Goal: Transaction & Acquisition: Purchase product/service

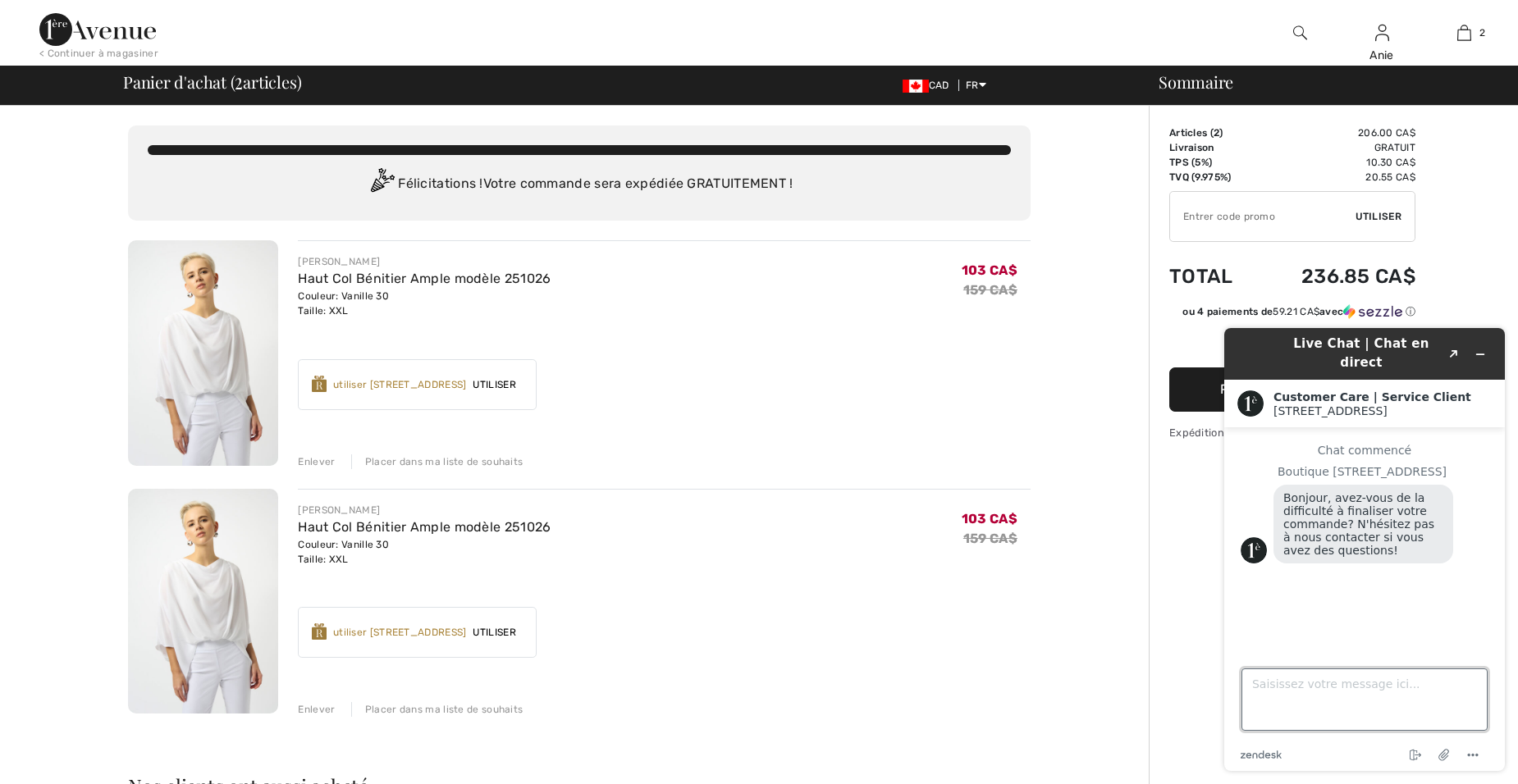
click at [1297, 674] on textarea "Saisissez votre message ici..." at bounding box center [1365, 699] width 246 height 62
type textarea "Est-ce que la promotion est encore en cours pour les articles déjà réduits?"
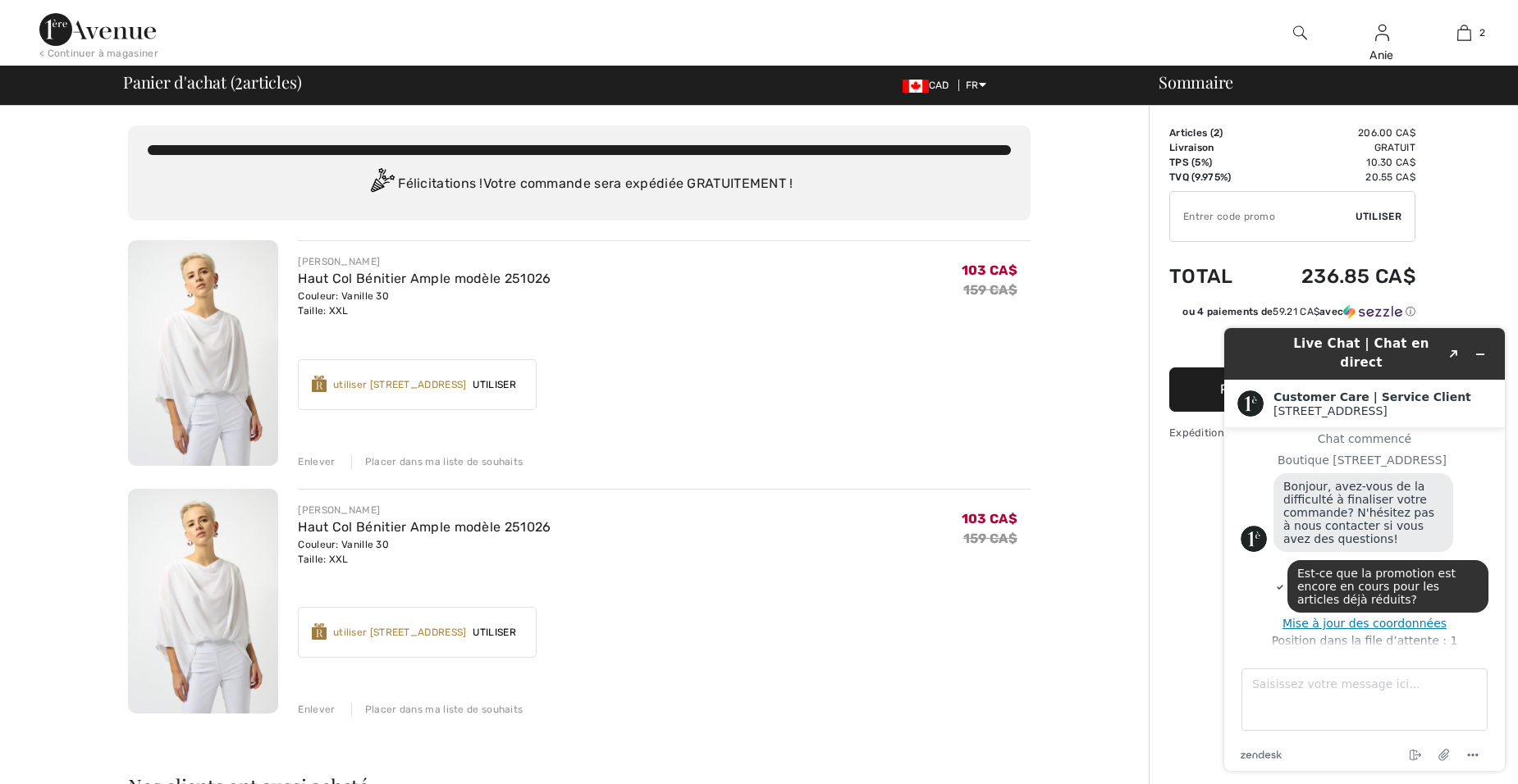
click at [316, 462] on div "Enlever" at bounding box center [316, 462] width 37 height 15
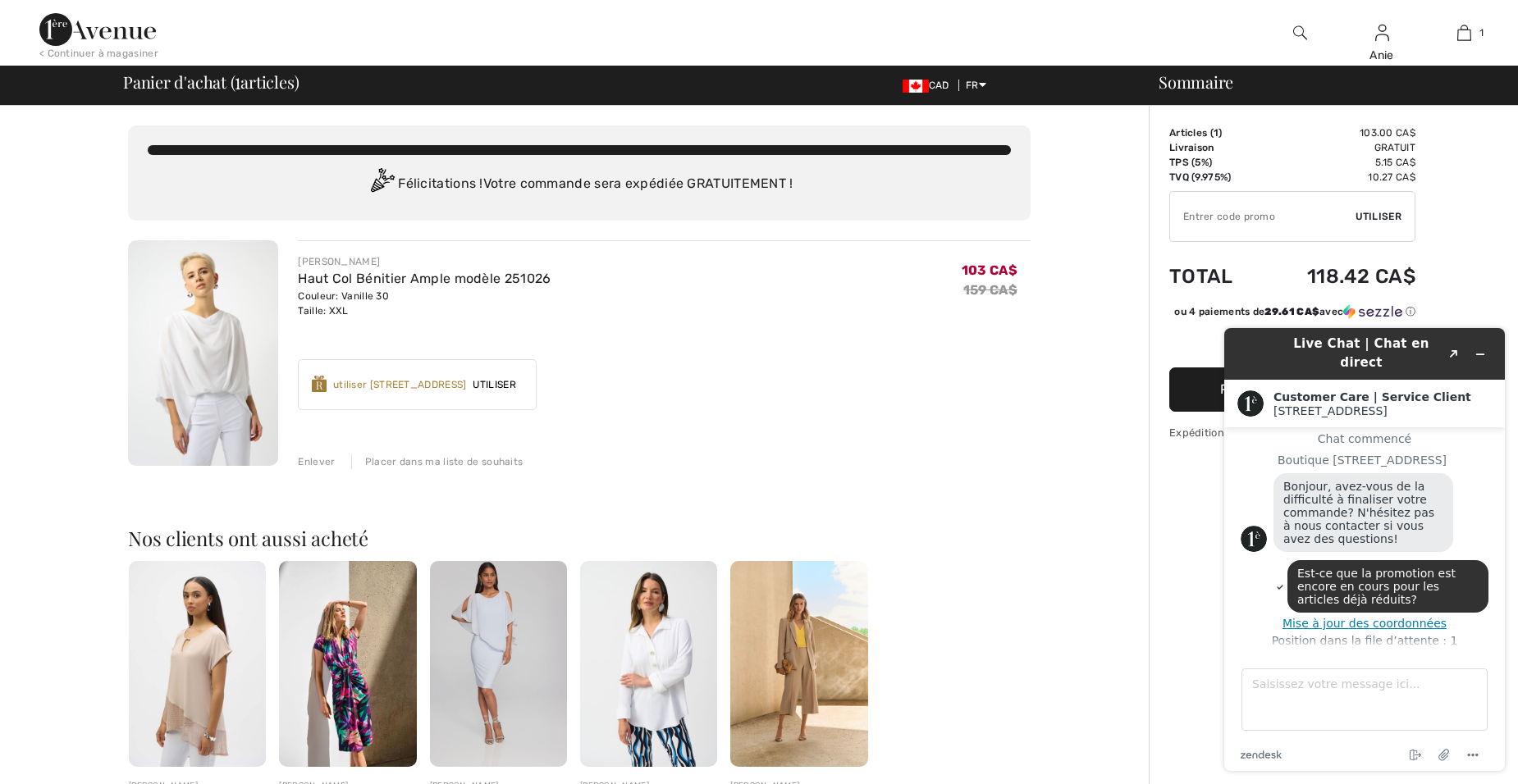
click at [1240, 212] on input "TEXT" at bounding box center [1262, 216] width 186 height 49
type input "GC005046761"
click at [1382, 215] on span "Utiliser" at bounding box center [1378, 216] width 46 height 15
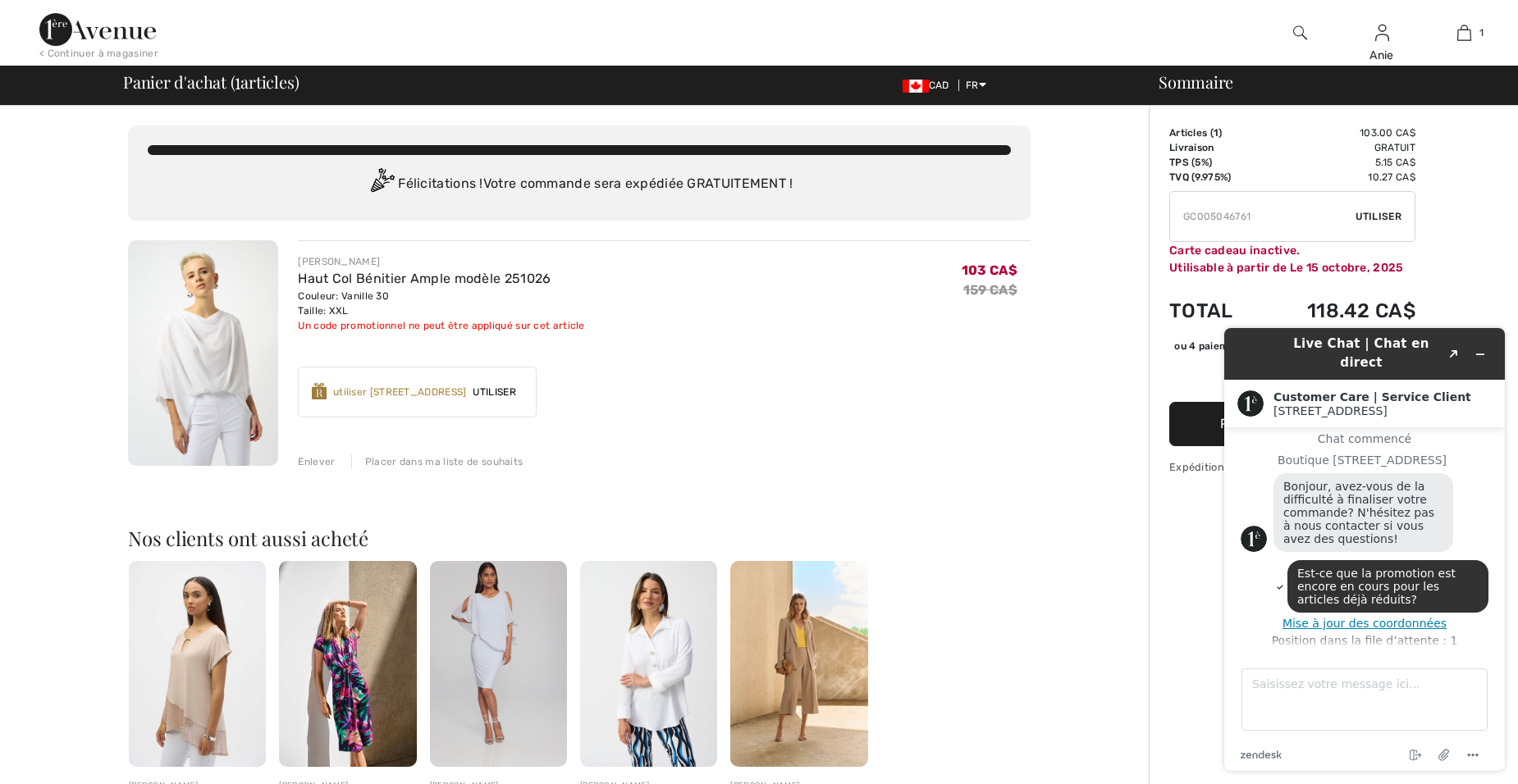
scroll to position [18, 0]
click at [91, 30] on img at bounding box center [97, 29] width 117 height 32
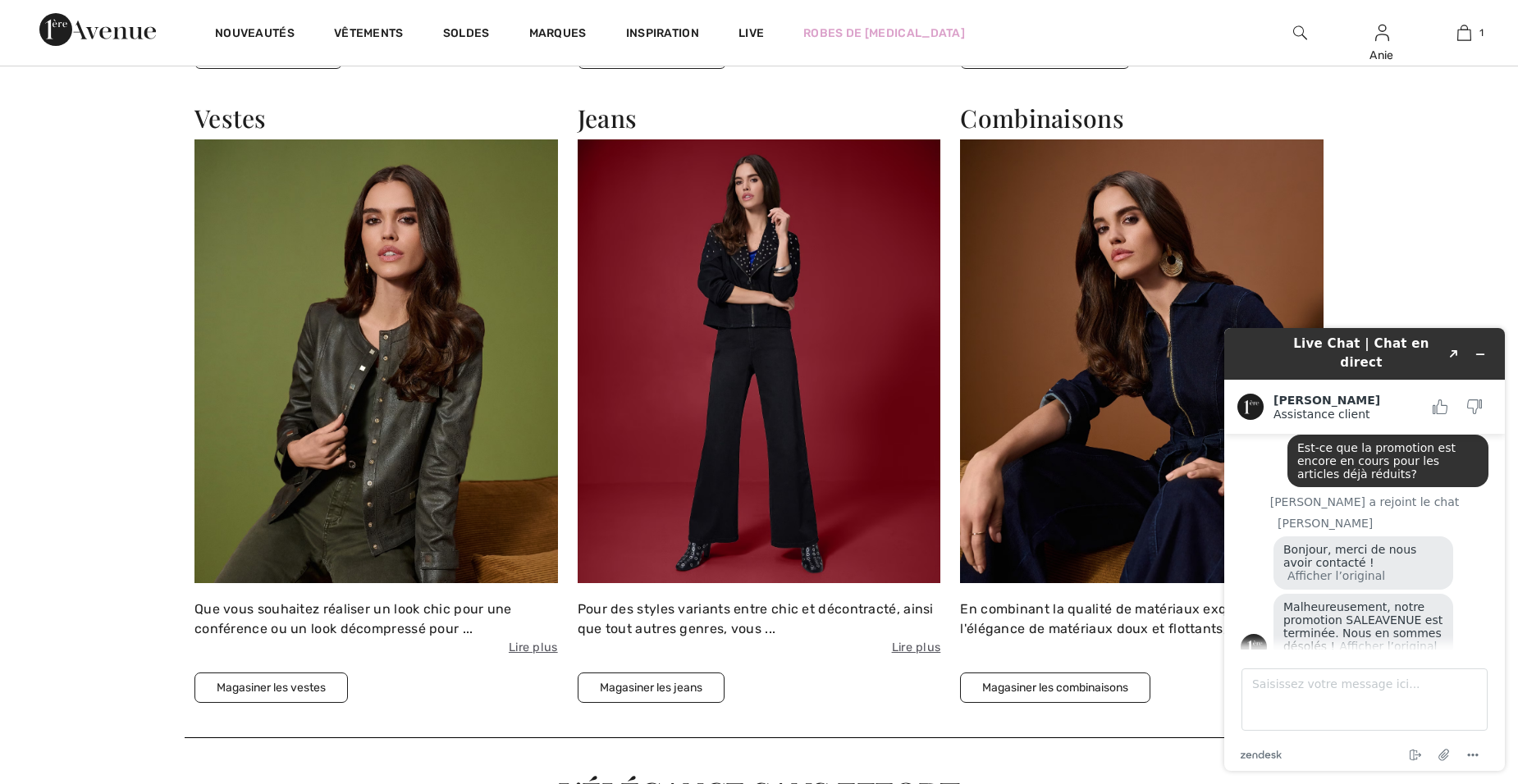
scroll to position [2379, 0]
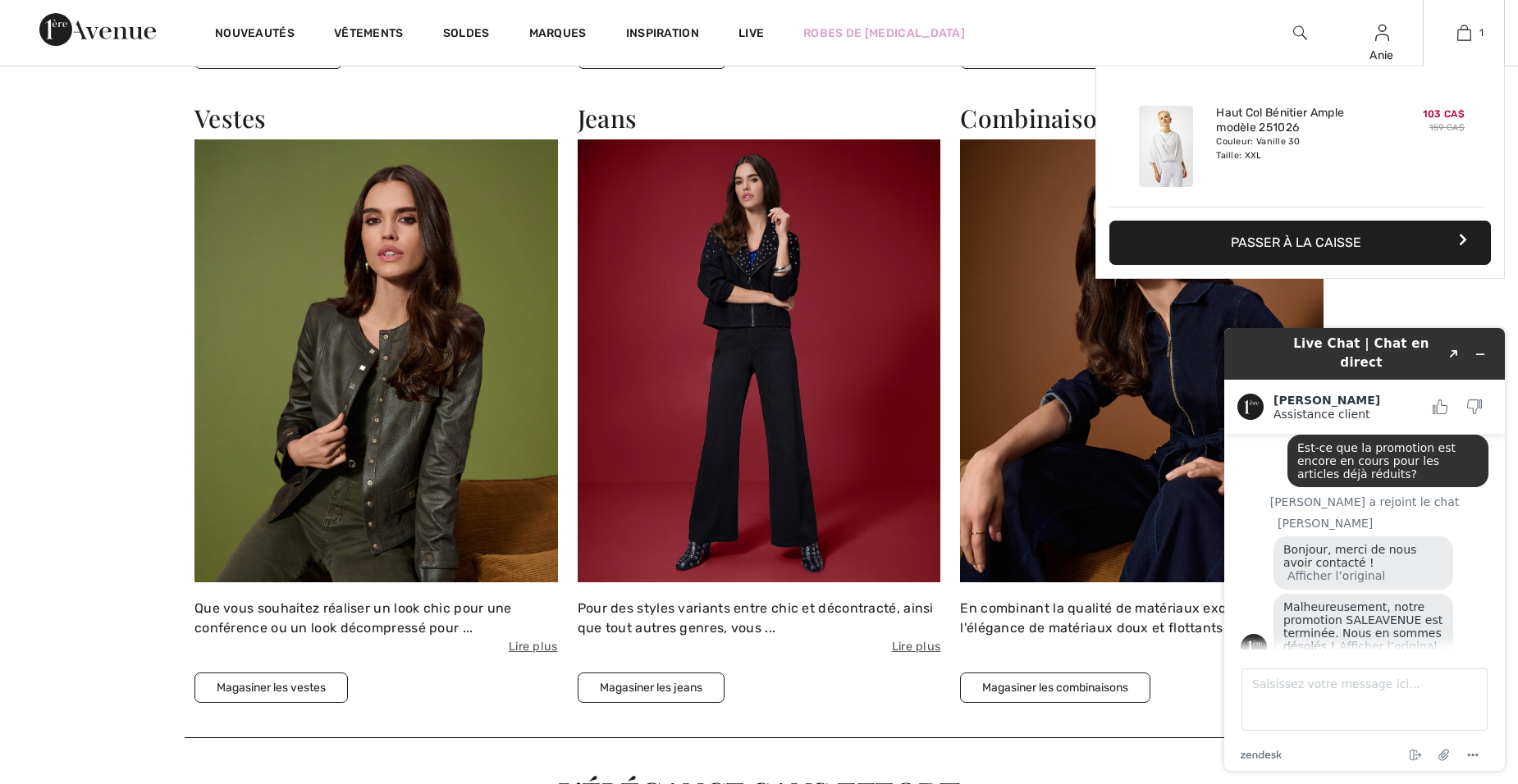
click at [1259, 161] on div "Couleur: Vanille 30 Taille: XXL" at bounding box center [1297, 149] width 162 height 27
click at [1264, 240] on button "Passer à la caisse" at bounding box center [1300, 242] width 381 height 44
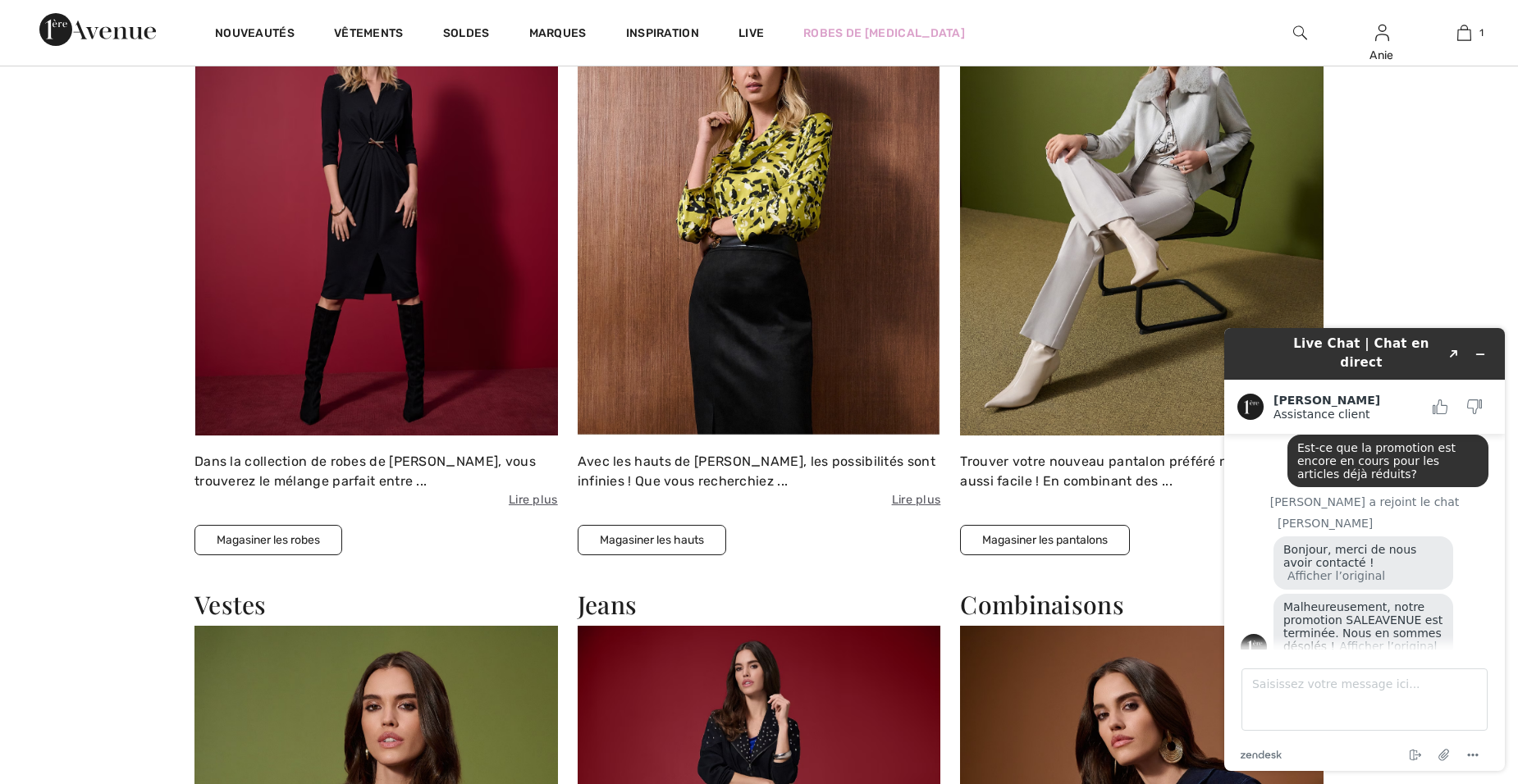
scroll to position [1804, 0]
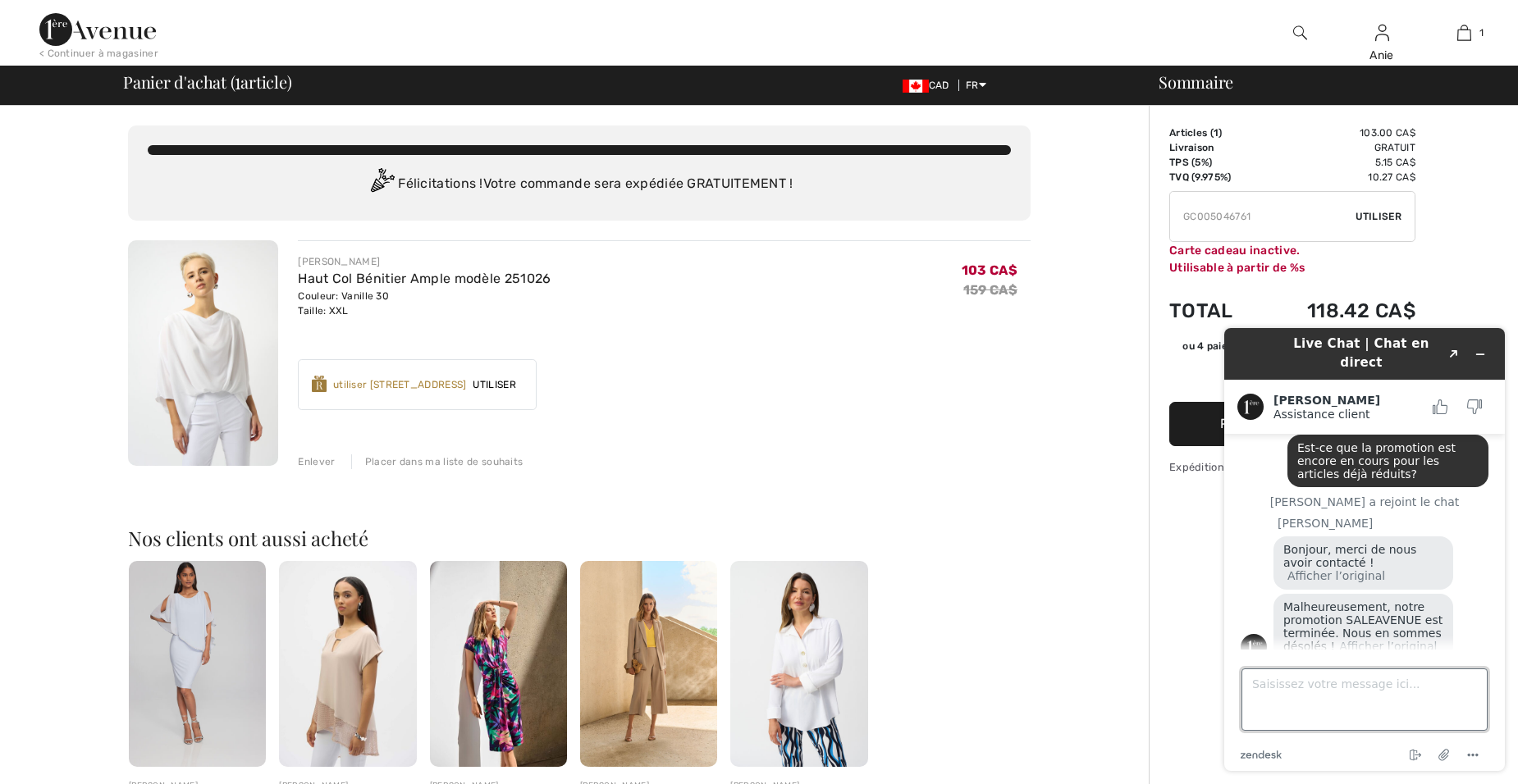
click at [1320, 682] on textarea "Saisissez votre message ici..." at bounding box center [1365, 699] width 246 height 62
type textarea "OK"
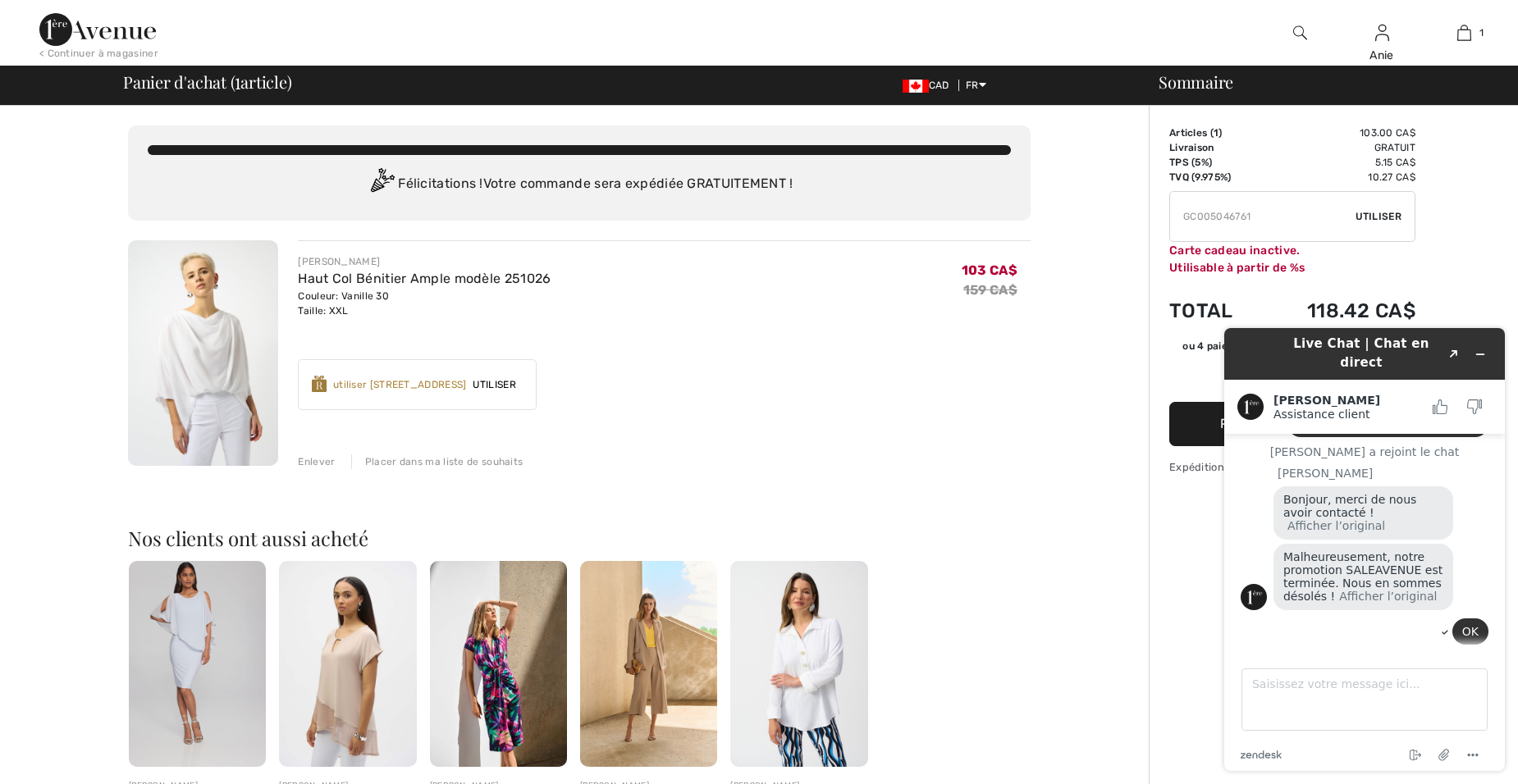
drag, startPoint x: 1283, startPoint y: 212, endPoint x: 1080, endPoint y: 222, distance: 203.2
click at [1080, 222] on div "Vous n'êtes qu'à 0.00 CA$ de la LIVRAISON GRATUITE! Continuer à magasiner > Fél…" at bounding box center [764, 643] width 1508 height 1074
click at [1475, 349] on icon "Réduire le widget" at bounding box center [1481, 355] width 12 height 12
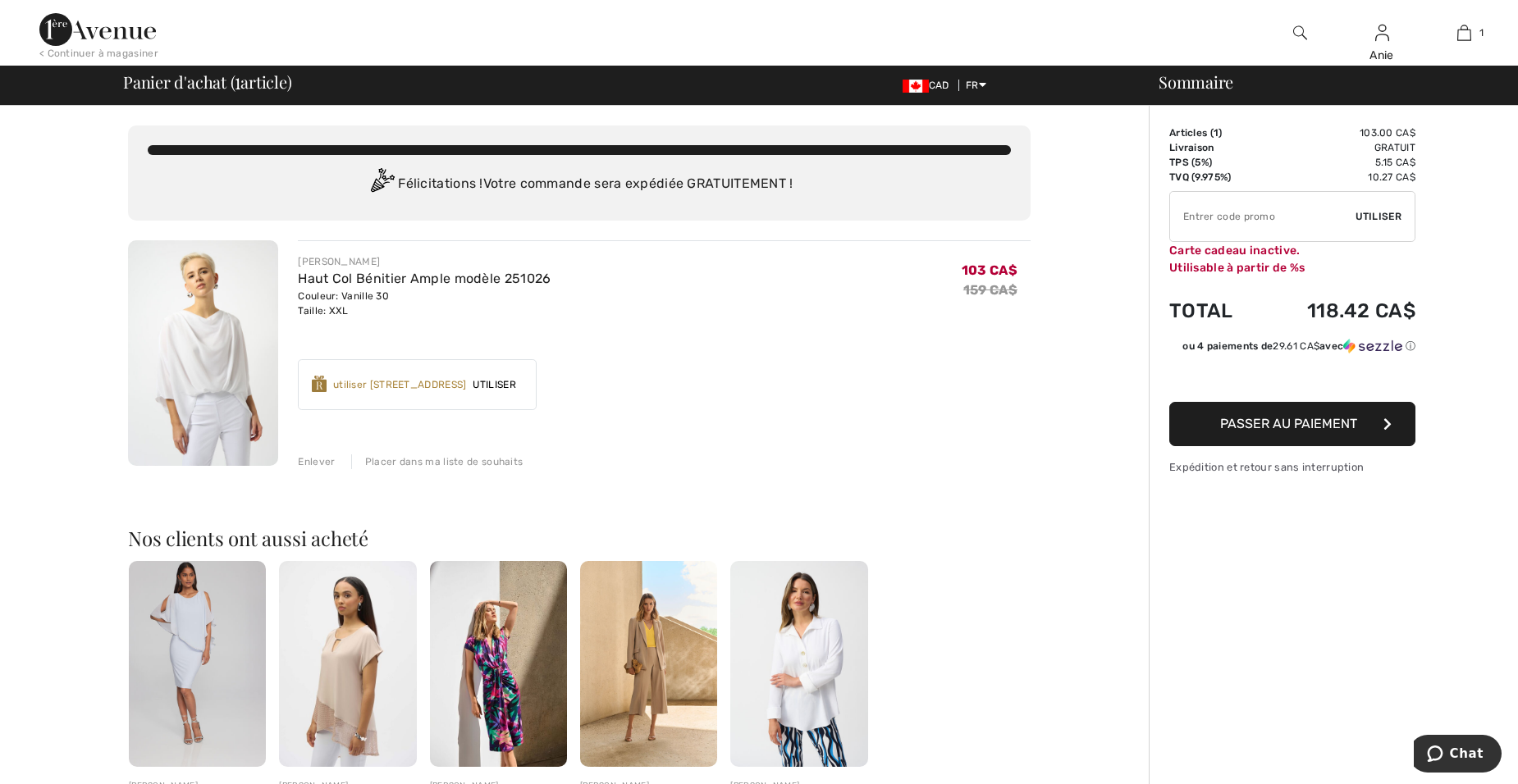
click at [1240, 416] on span "Passer au paiement" at bounding box center [1288, 424] width 137 height 16
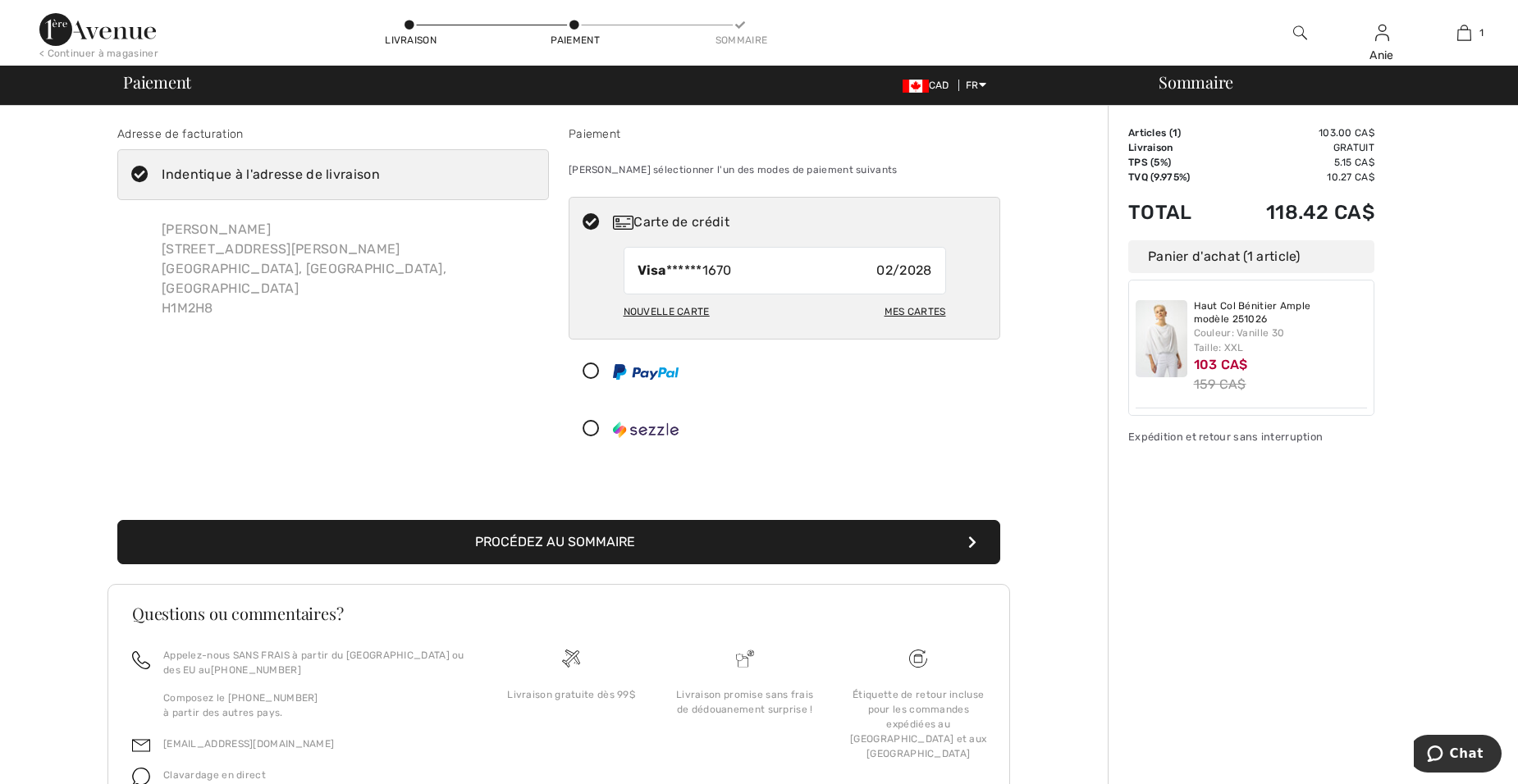
click at [539, 534] on button "Procédez au sommaire" at bounding box center [559, 542] width 883 height 44
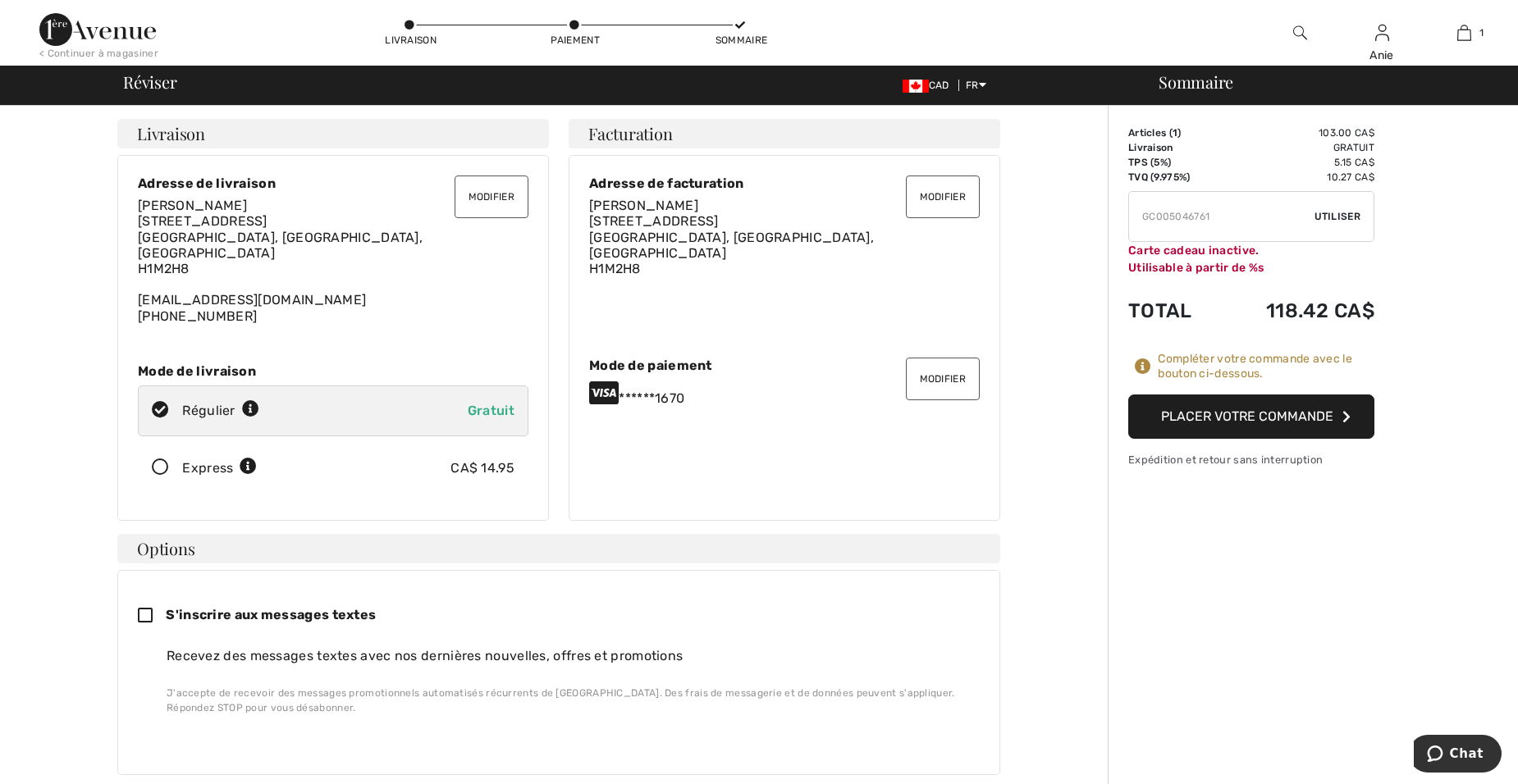
drag, startPoint x: 1217, startPoint y: 211, endPoint x: 1104, endPoint y: 218, distance: 113.2
click at [1104, 218] on div "Adresse de livraison Adresse de facturation Modifier mon mode de paiement ✖ Pou…" at bounding box center [764, 776] width 1508 height 1340
click at [1204, 413] on button "Placer votre commande" at bounding box center [1252, 416] width 246 height 44
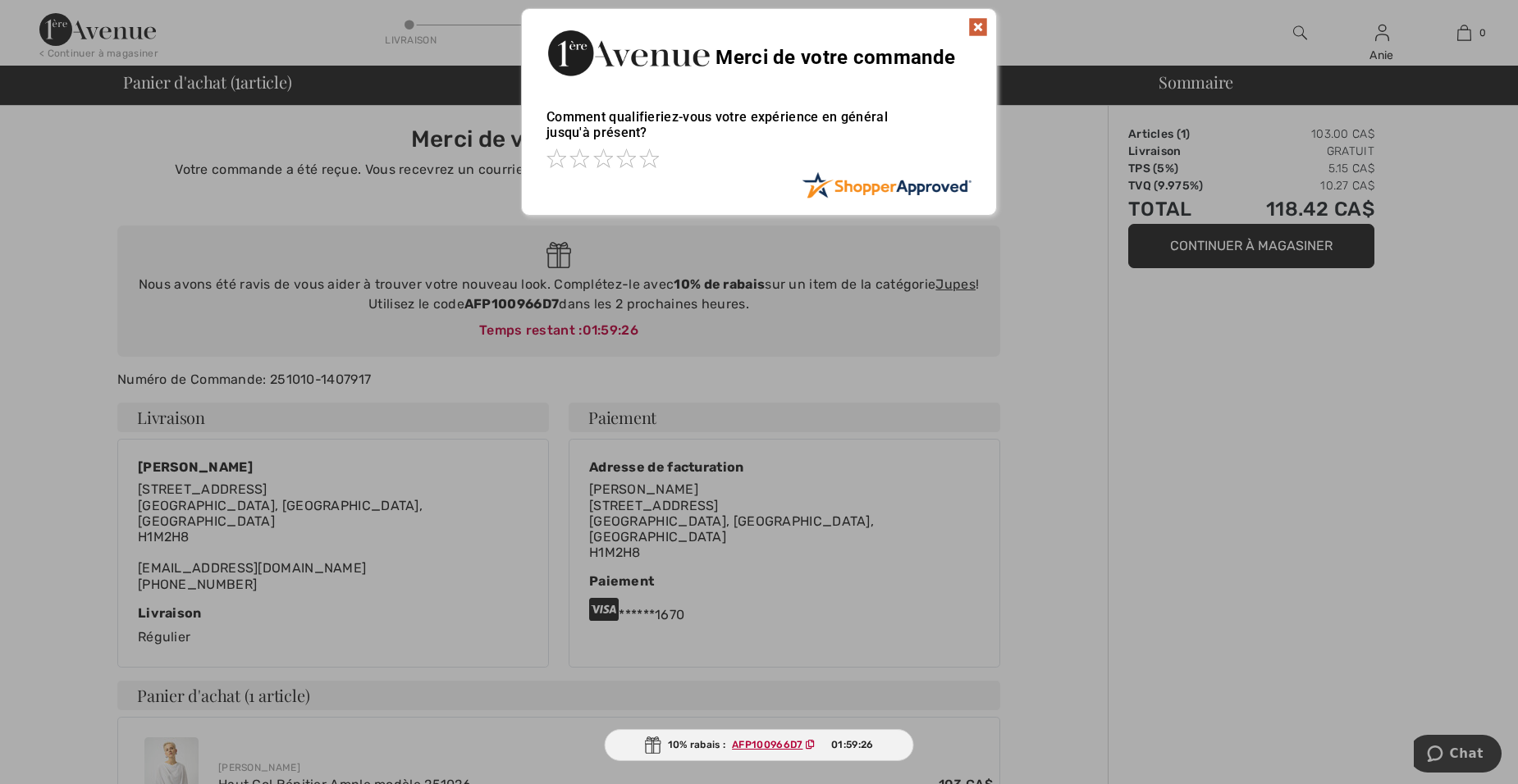
click at [978, 25] on img at bounding box center [978, 27] width 20 height 20
